Goal: Complete application form: Complete application form

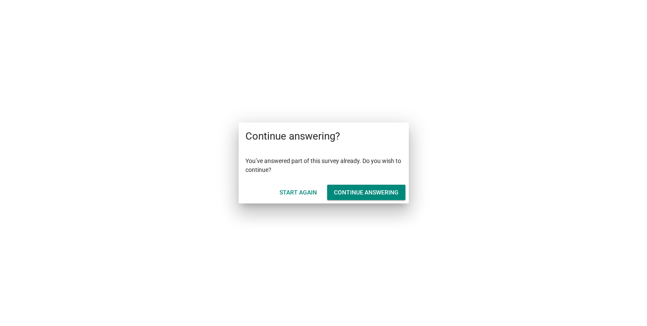
click at [359, 190] on div "Continue answering" at bounding box center [366, 192] width 65 height 9
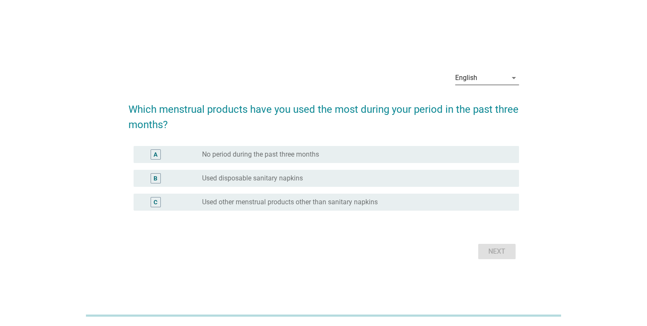
click at [516, 77] on icon "arrow_drop_down" at bounding box center [514, 78] width 10 height 10
click at [485, 106] on div "ภาษาไทย" at bounding box center [487, 105] width 50 height 10
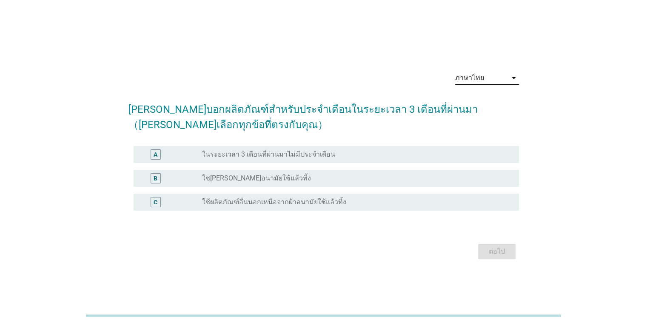
click at [313, 179] on div "radio_button_unchecked ใช[PERSON_NAME]อนามัยใช้แล้วทิ้ง" at bounding box center [353, 178] width 303 height 9
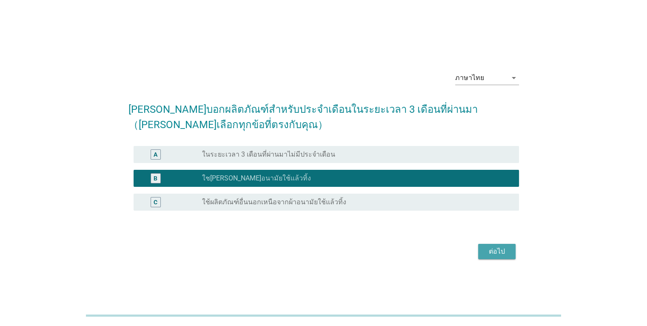
click at [501, 252] on div "ต่อไป" at bounding box center [497, 251] width 24 height 10
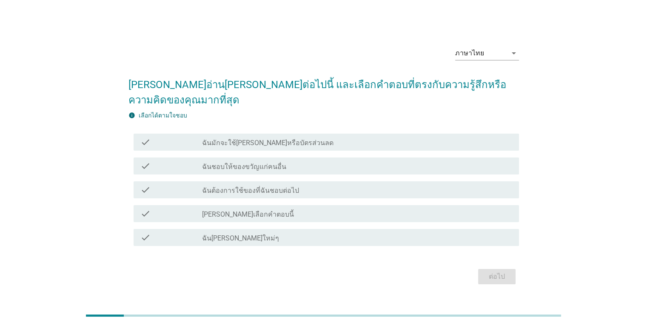
click at [290, 139] on label "ฉันมักจะใช้[PERSON_NAME]หรือบัตรส่วนลด" at bounding box center [268, 143] width 132 height 9
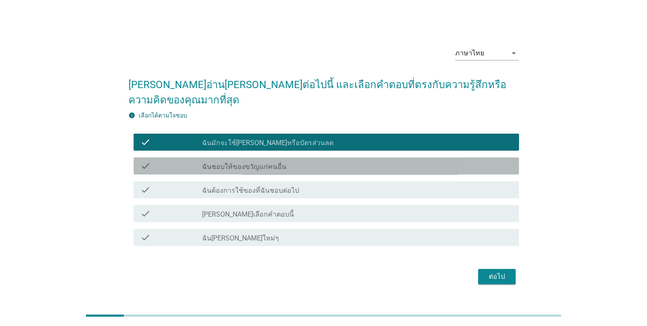
click at [288, 165] on div "check check_box_outline_blank ฉันชอบให้ของขวัญแก่คนอื่น" at bounding box center [327, 165] width 386 height 17
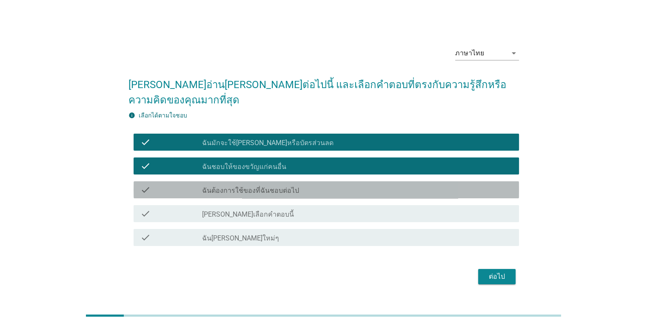
click at [286, 186] on label "ฉันต้องการใช้ของที่ฉันชอบต่อไป" at bounding box center [250, 190] width 97 height 9
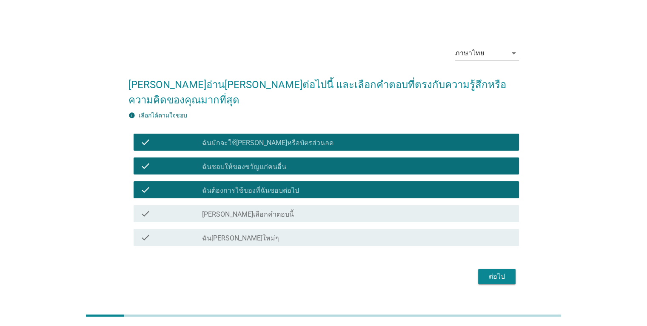
click at [263, 235] on div "check check_box_outline_blank ฉัน[PERSON_NAME]ใหม่ๆ" at bounding box center [327, 237] width 386 height 17
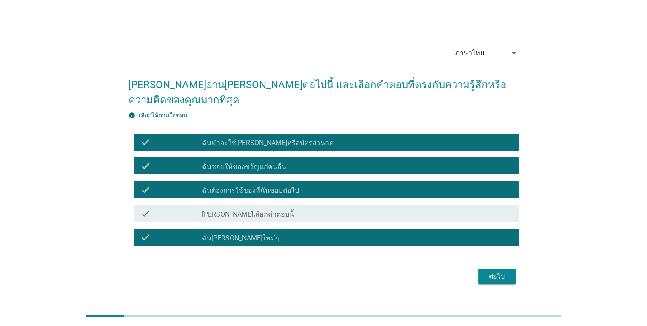
click at [504, 272] on div "ต่อไป" at bounding box center [497, 277] width 24 height 10
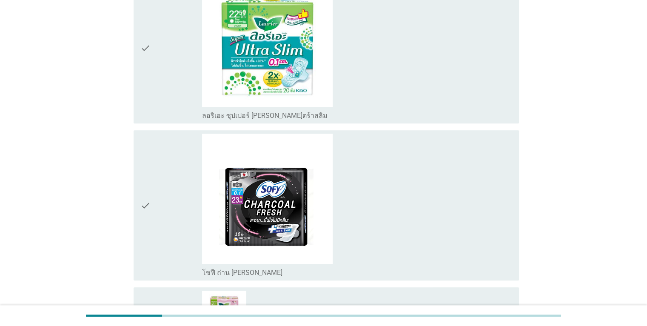
scroll to position [851, 0]
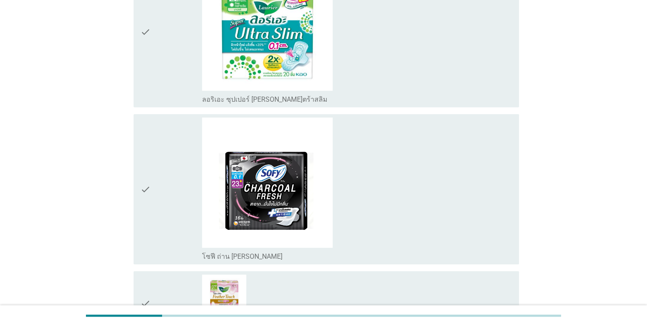
click at [438, 228] on div "check_box_outline_blank โซฟี ถ่าน ชาร์โคลเฟรช [PERSON_NAME]" at bounding box center [357, 188] width 310 height 143
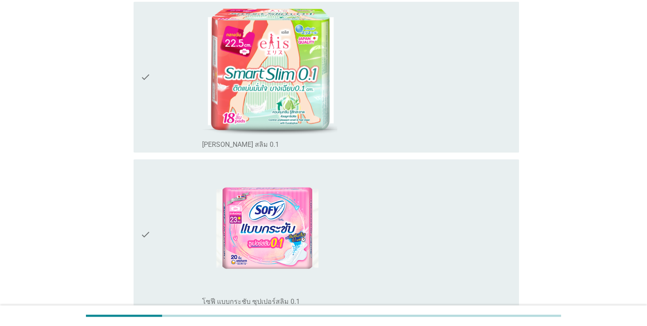
scroll to position [1234, 0]
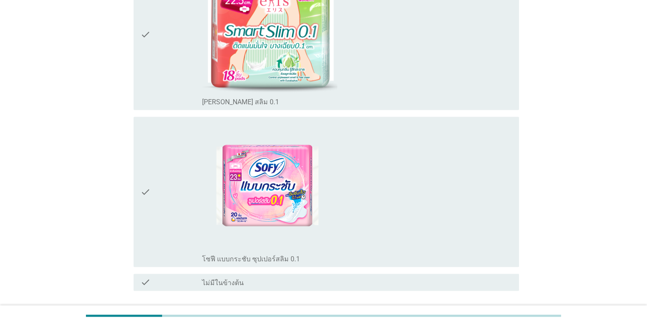
click at [442, 221] on div "check_box_outline_blank โซฟี แบบกระชับ ซุปเปอร์สลิม 0.1" at bounding box center [357, 191] width 310 height 143
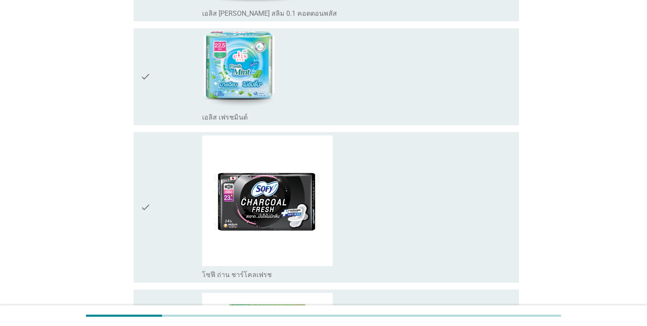
scroll to position [572, 0]
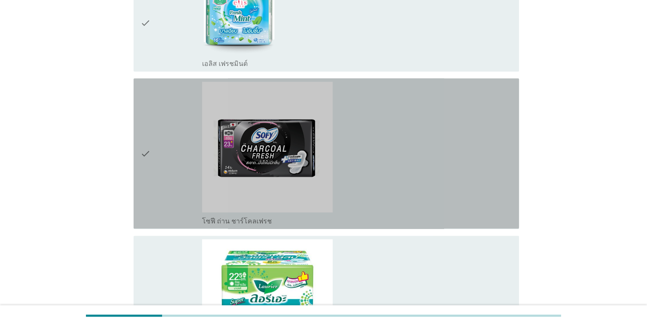
click at [426, 182] on div "check_box_outline_blank โซฟี ถ่าน ชาร์โคลเฟรช" at bounding box center [357, 153] width 310 height 143
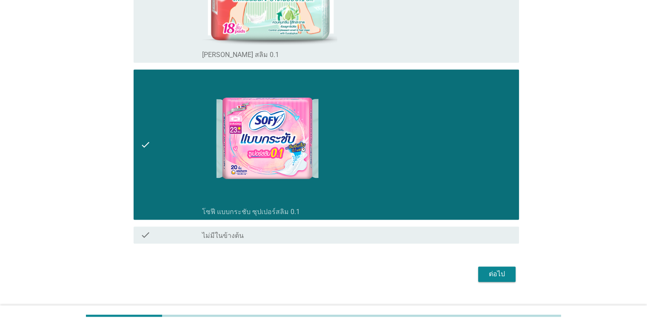
scroll to position [1296, 0]
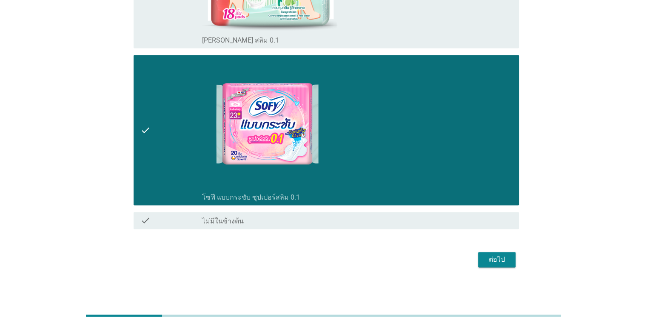
click at [495, 255] on div "ต่อไป" at bounding box center [497, 260] width 24 height 10
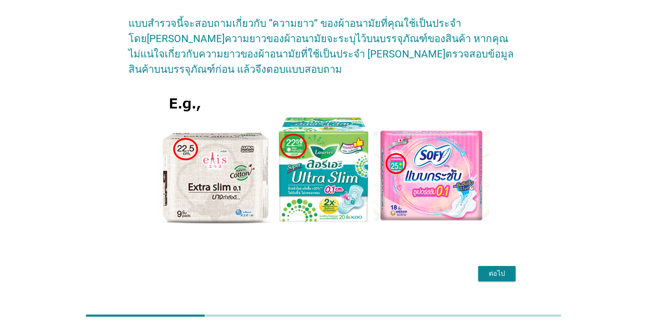
scroll to position [60, 0]
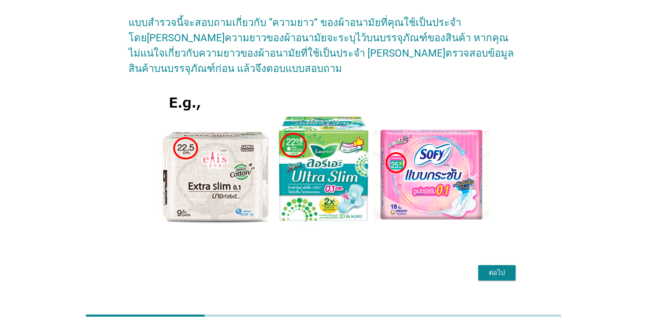
click at [504, 268] on div "ต่อไป" at bounding box center [497, 273] width 24 height 10
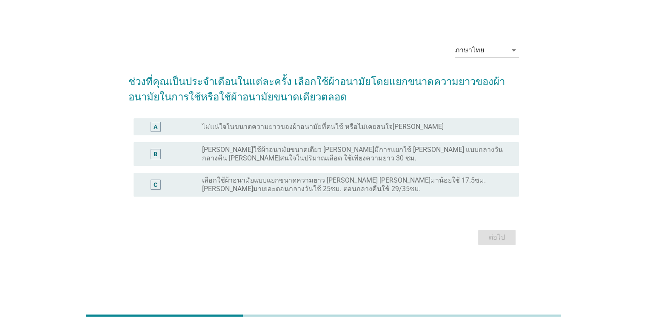
scroll to position [0, 0]
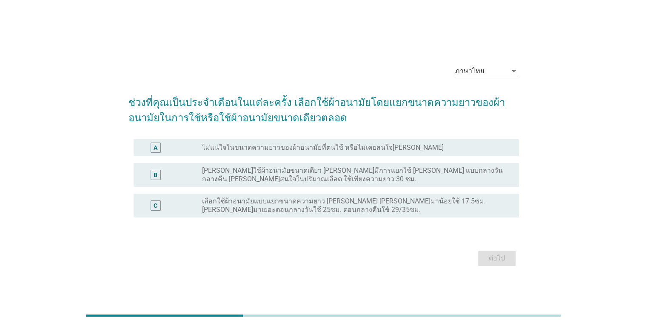
click at [393, 207] on label "เลือกใช้ผ้าอนามัยแบบแยกขนาดความยาว [PERSON_NAME] [PERSON_NAME]มาน้อยใช้ 17.5ซม.…" at bounding box center [353, 205] width 303 height 17
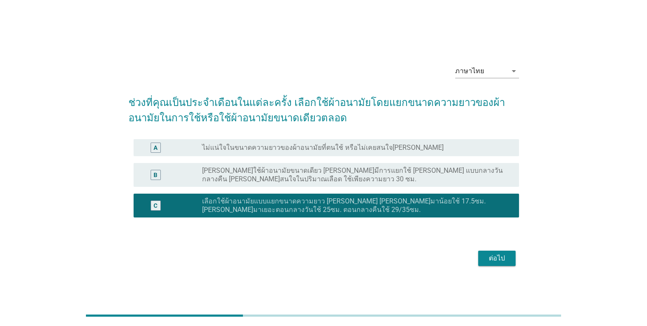
click at [498, 256] on div "ต่อไป" at bounding box center [497, 258] width 24 height 10
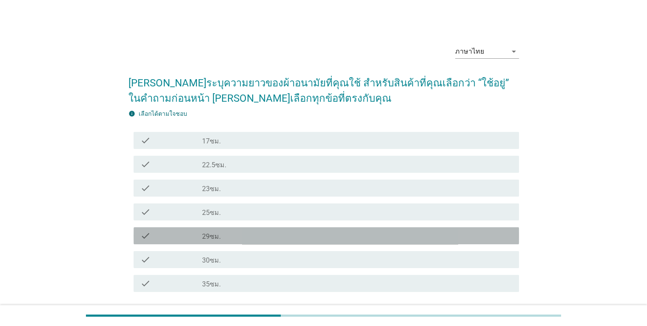
click at [255, 242] on div "check check_box_outline_blank 29ซม." at bounding box center [327, 235] width 386 height 17
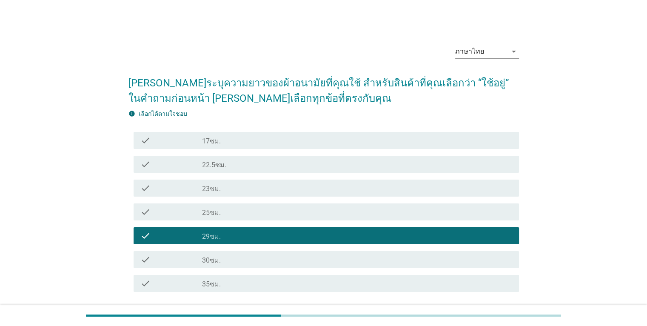
click at [242, 135] on div "check_box_outline_blank 17ซม." at bounding box center [357, 140] width 310 height 10
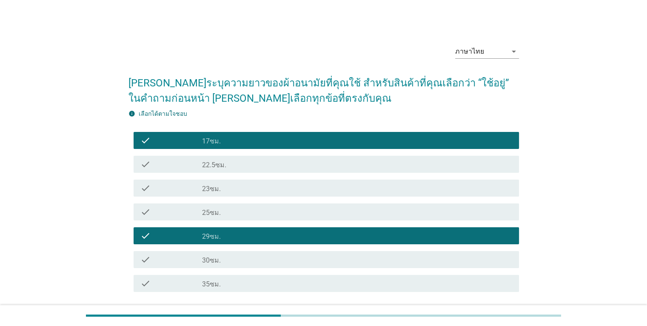
click at [225, 208] on div "check_box_outline_blank 25ซม." at bounding box center [357, 212] width 310 height 10
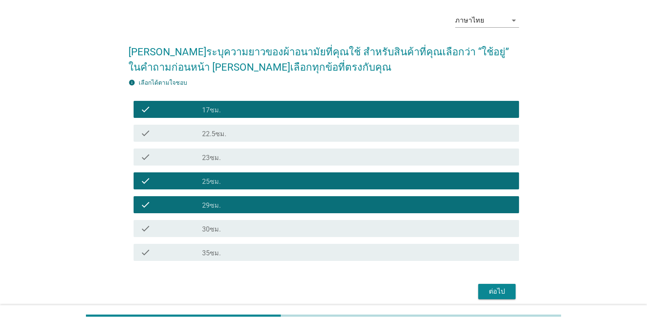
scroll to position [65, 0]
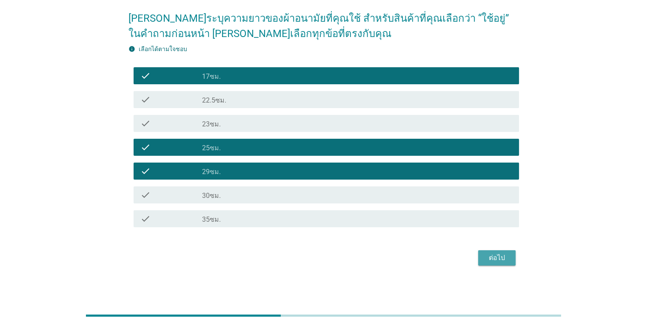
click at [501, 253] on div "ต่อไป" at bounding box center [497, 258] width 24 height 10
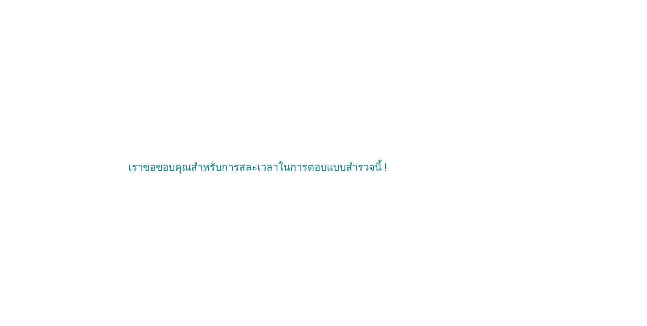
scroll to position [0, 0]
